Goal: Task Accomplishment & Management: Manage account settings

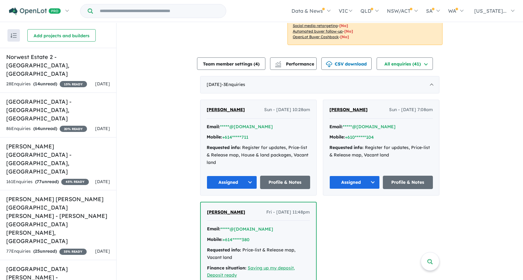
scroll to position [155, 0]
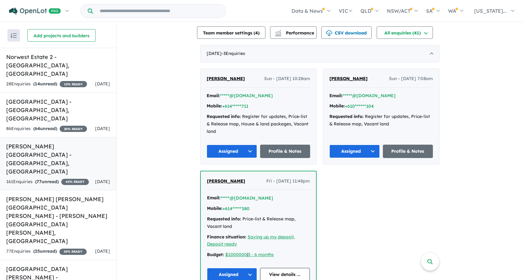
click at [81, 142] on h5 "[PERSON_NAME] [GEOGRAPHIC_DATA] - [GEOGRAPHIC_DATA] , [GEOGRAPHIC_DATA]" at bounding box center [58, 159] width 104 height 34
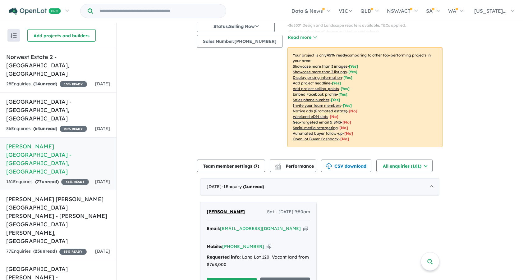
scroll to position [124, 0]
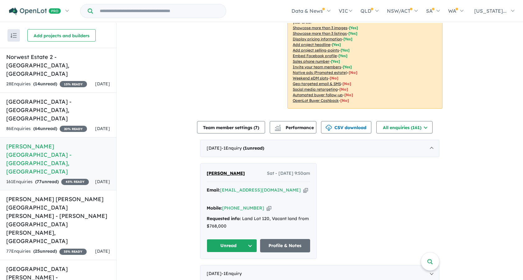
click at [214, 171] on span "iroshan ho" at bounding box center [226, 174] width 38 height 6
click at [249, 239] on button "Unread" at bounding box center [232, 245] width 50 height 13
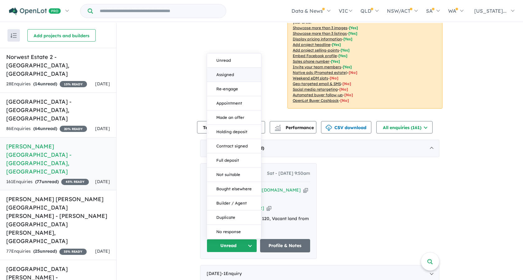
click at [223, 68] on button "Assigned" at bounding box center [234, 75] width 54 height 14
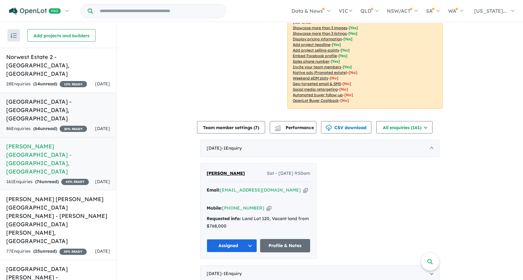
click at [55, 98] on h5 "Fairway Estate - Norwest , NSW" at bounding box center [58, 110] width 104 height 25
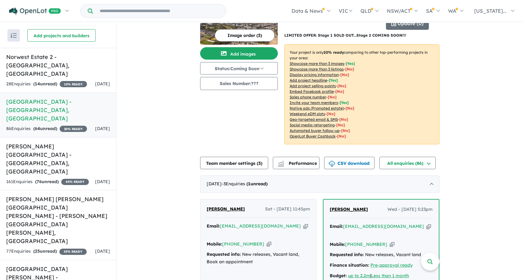
scroll to position [62, 0]
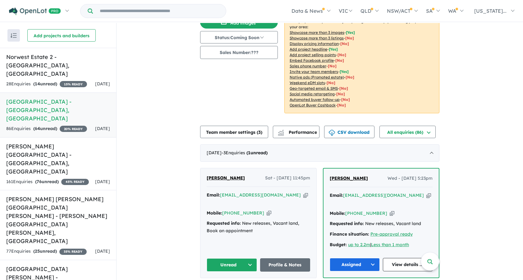
click at [216, 175] on span "[PERSON_NAME]" at bounding box center [226, 178] width 38 height 6
click at [229, 259] on button "Unread" at bounding box center [232, 265] width 50 height 13
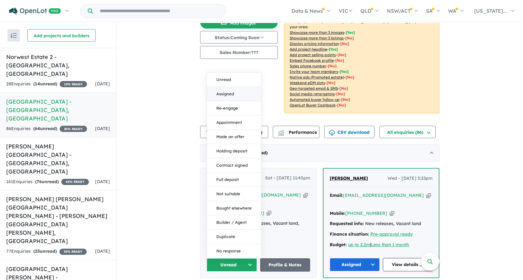
click at [227, 87] on button "Assigned" at bounding box center [234, 94] width 54 height 14
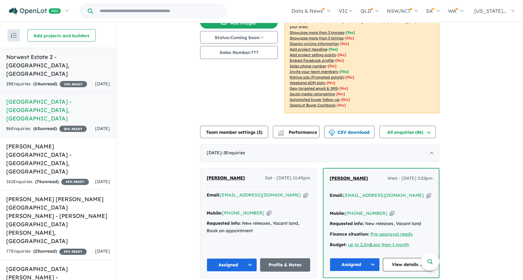
click at [75, 58] on h5 "Norwest Estate 2 - Norwest , NSW" at bounding box center [58, 65] width 104 height 25
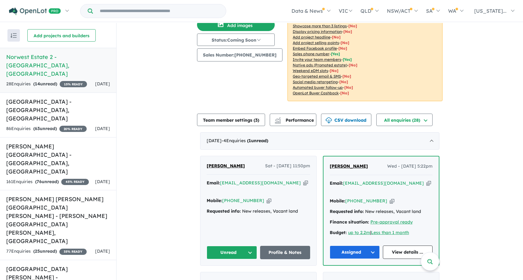
scroll to position [62, 0]
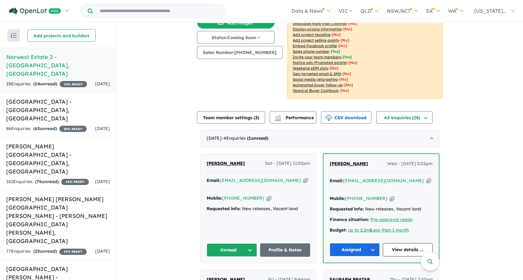
click at [229, 163] on span "[PERSON_NAME]" at bounding box center [226, 164] width 38 height 6
click at [246, 244] on button "Unread" at bounding box center [232, 250] width 50 height 13
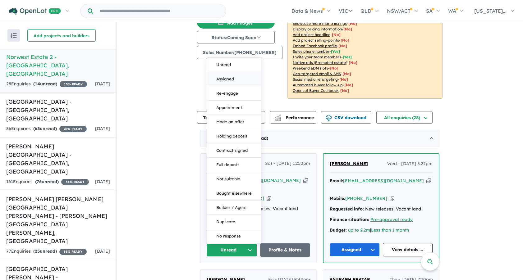
click at [223, 73] on button "Assigned" at bounding box center [234, 79] width 54 height 14
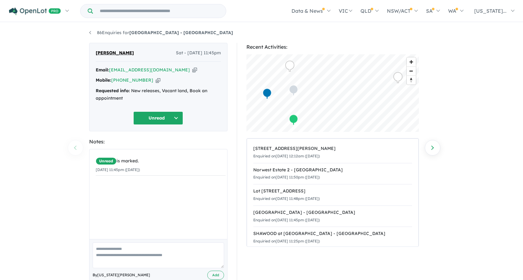
click at [495, 115] on div "86 Enquiries for Fairway Estate - Norwest Previous enquiry Next enquiry Charan …" at bounding box center [261, 152] width 523 height 258
